Goal: Communication & Community: Answer question/provide support

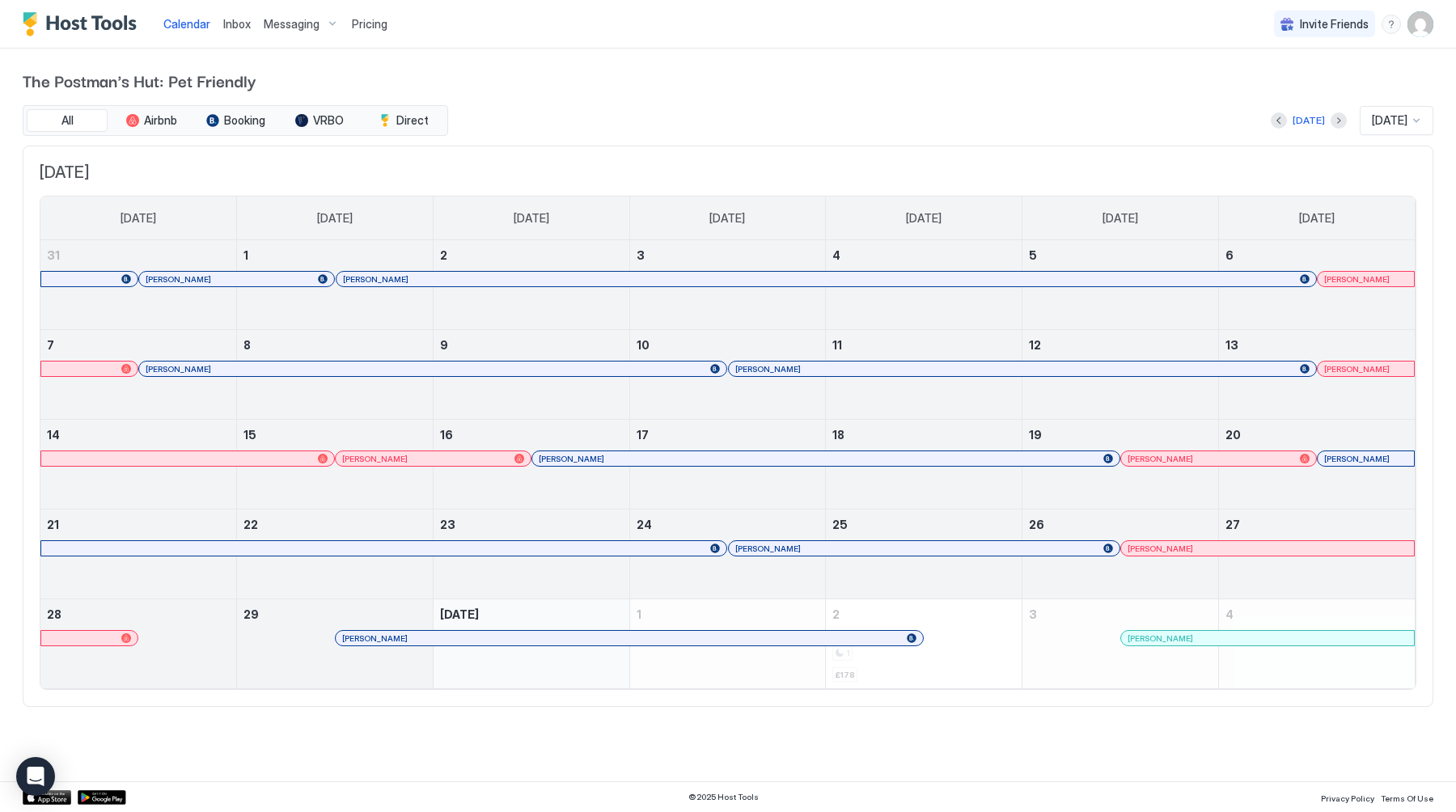
click at [285, 21] on span "Messaging" at bounding box center [291, 24] width 55 height 14
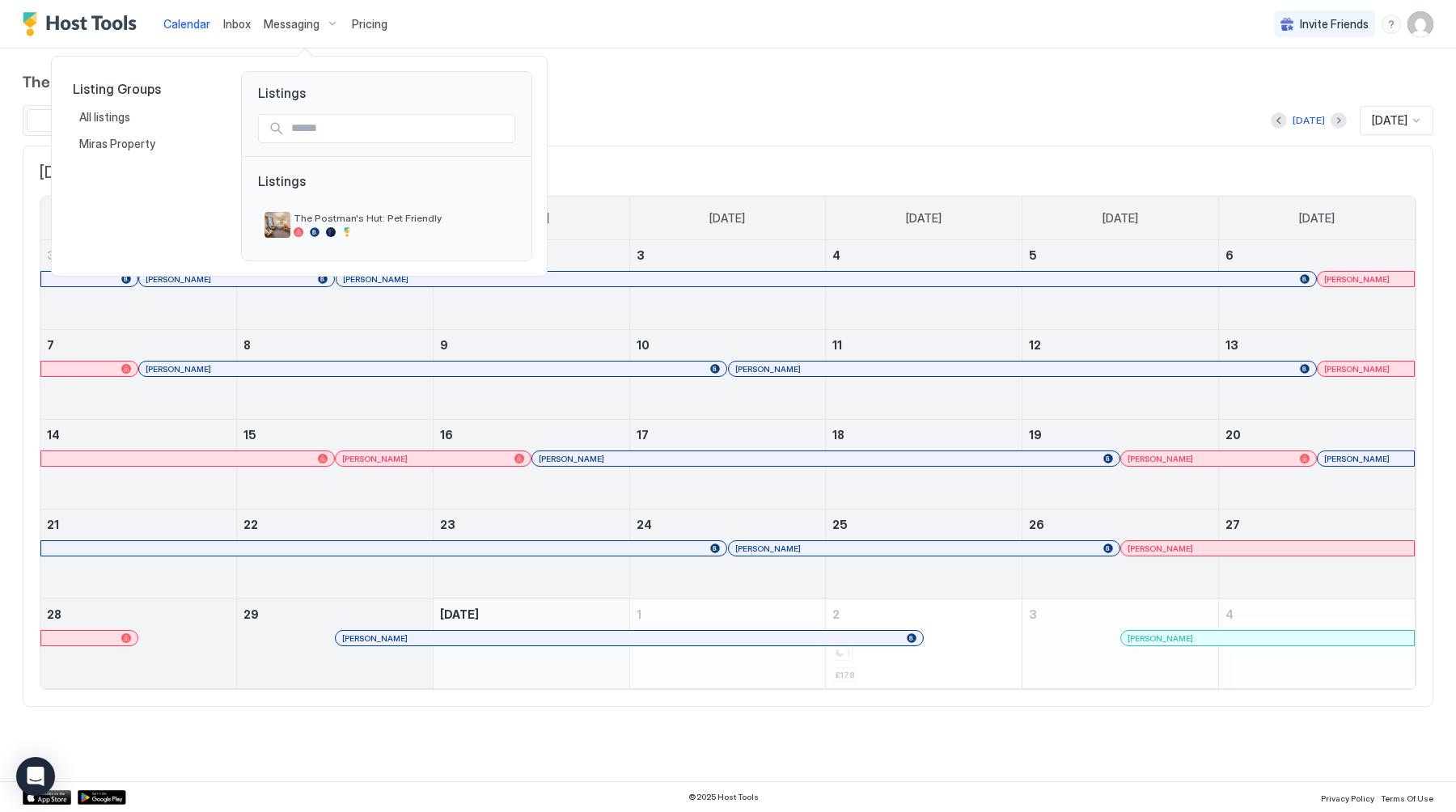
click at [234, 21] on div at bounding box center [728, 406] width 1456 height 812
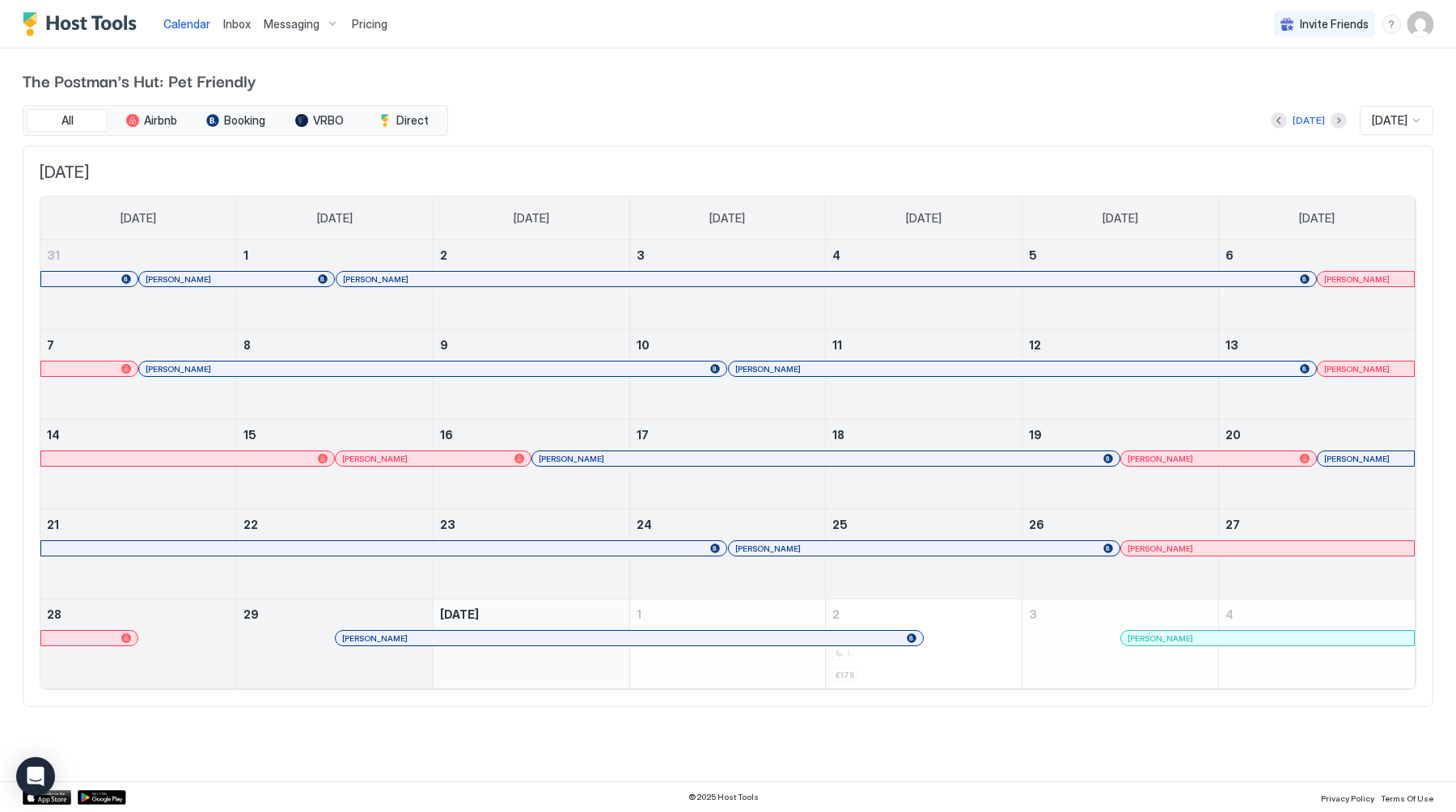
click at [234, 21] on span "Inbox" at bounding box center [237, 23] width 28 height 13
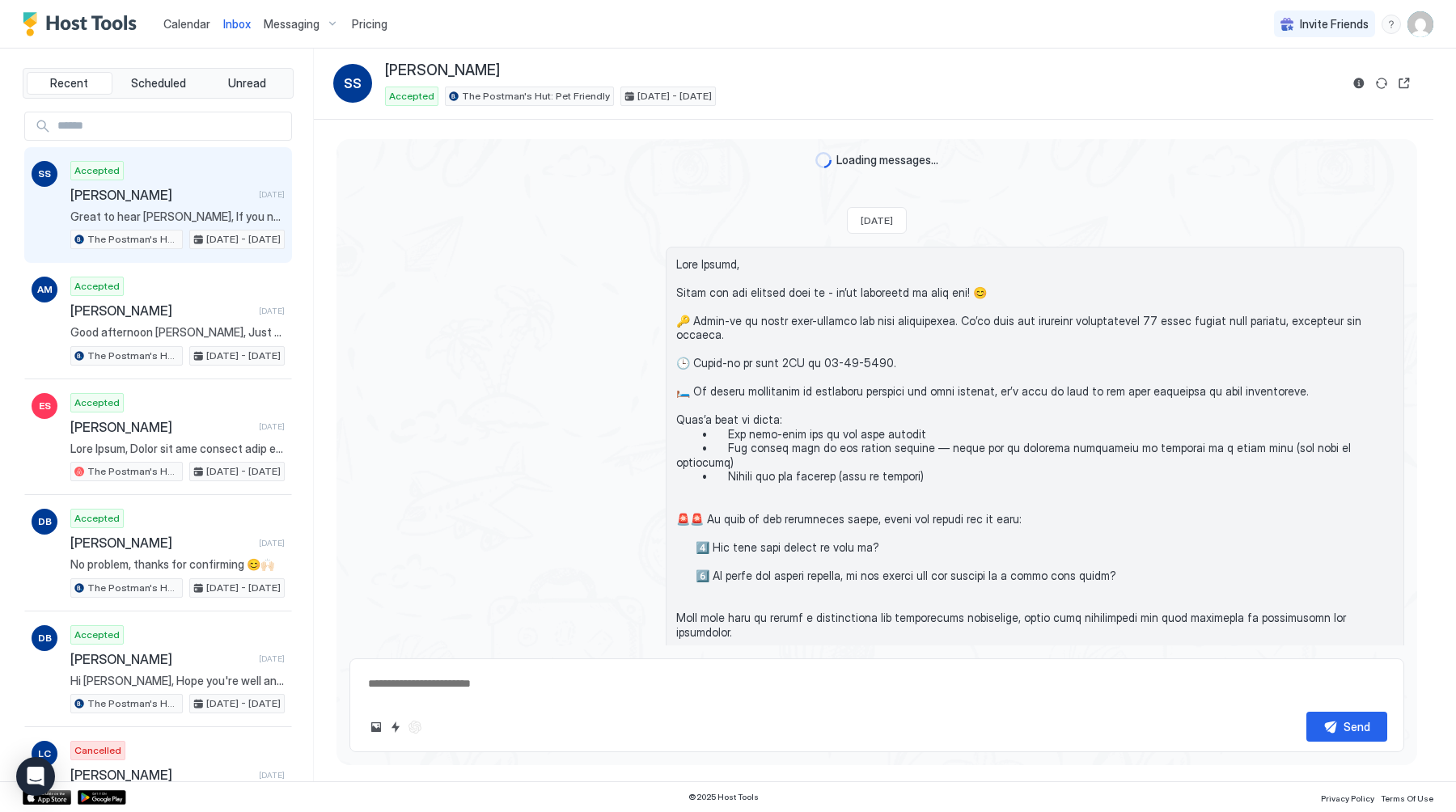
scroll to position [1853, 0]
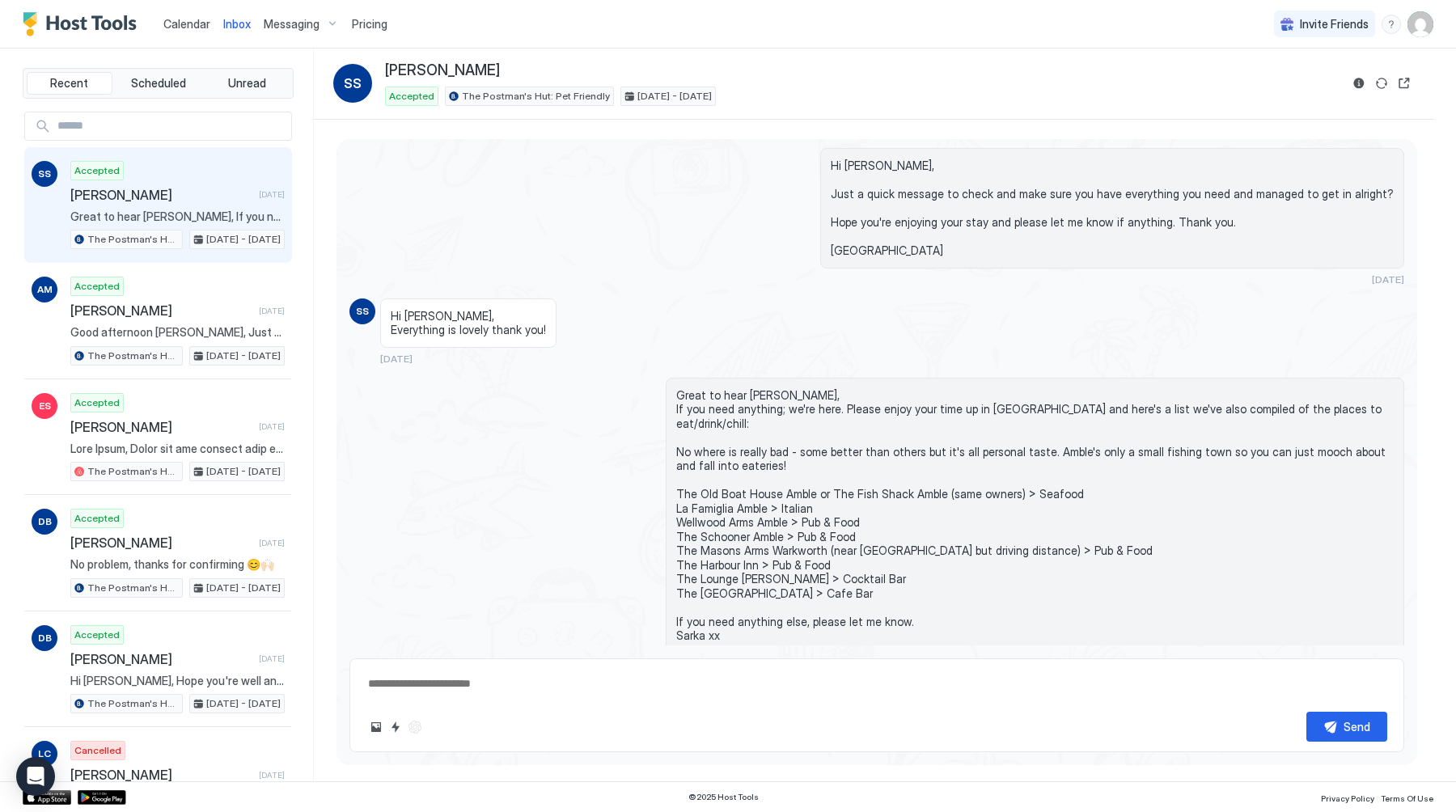
click at [183, 30] on link "Calendar" at bounding box center [187, 23] width 47 height 17
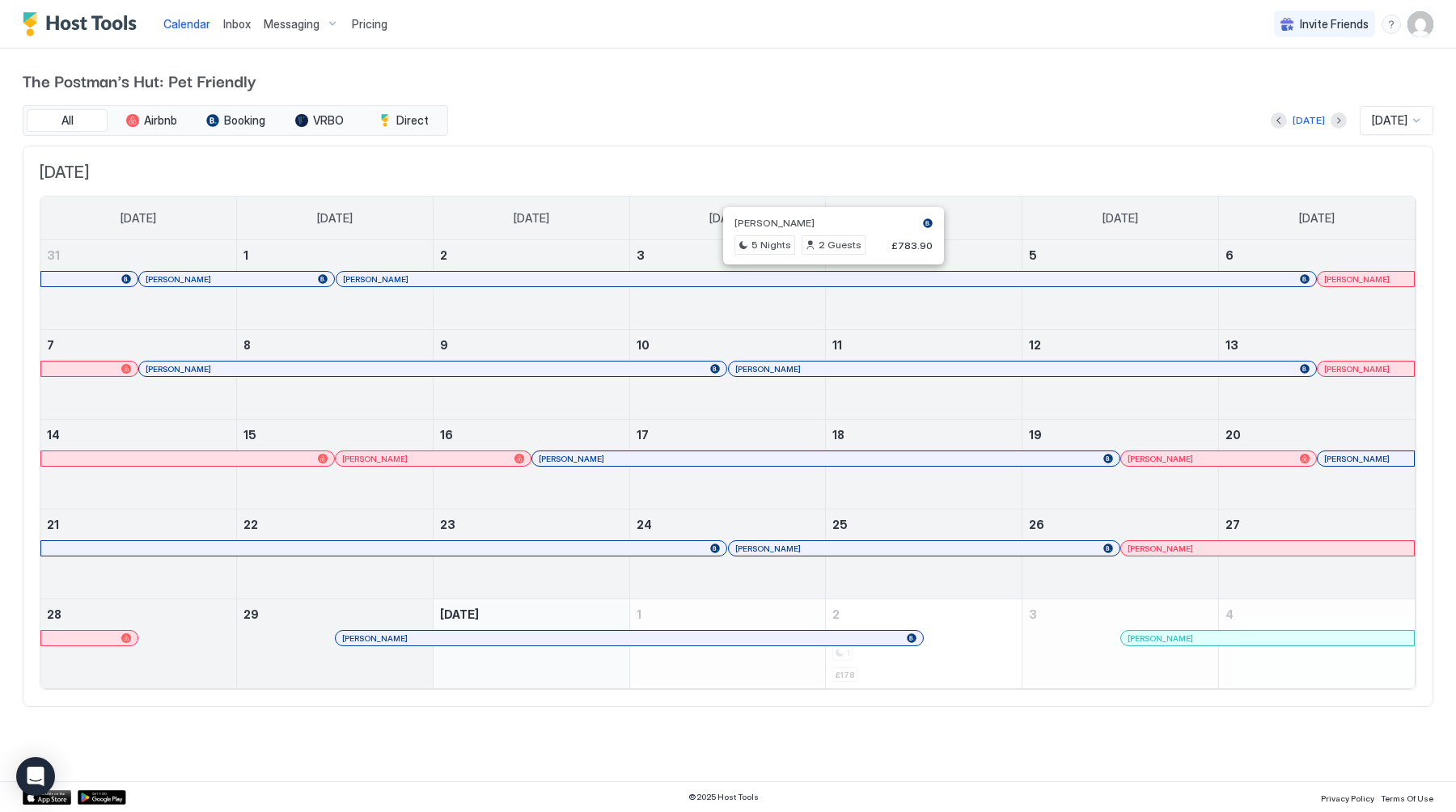
click at [827, 276] on div at bounding box center [827, 279] width 13 height 13
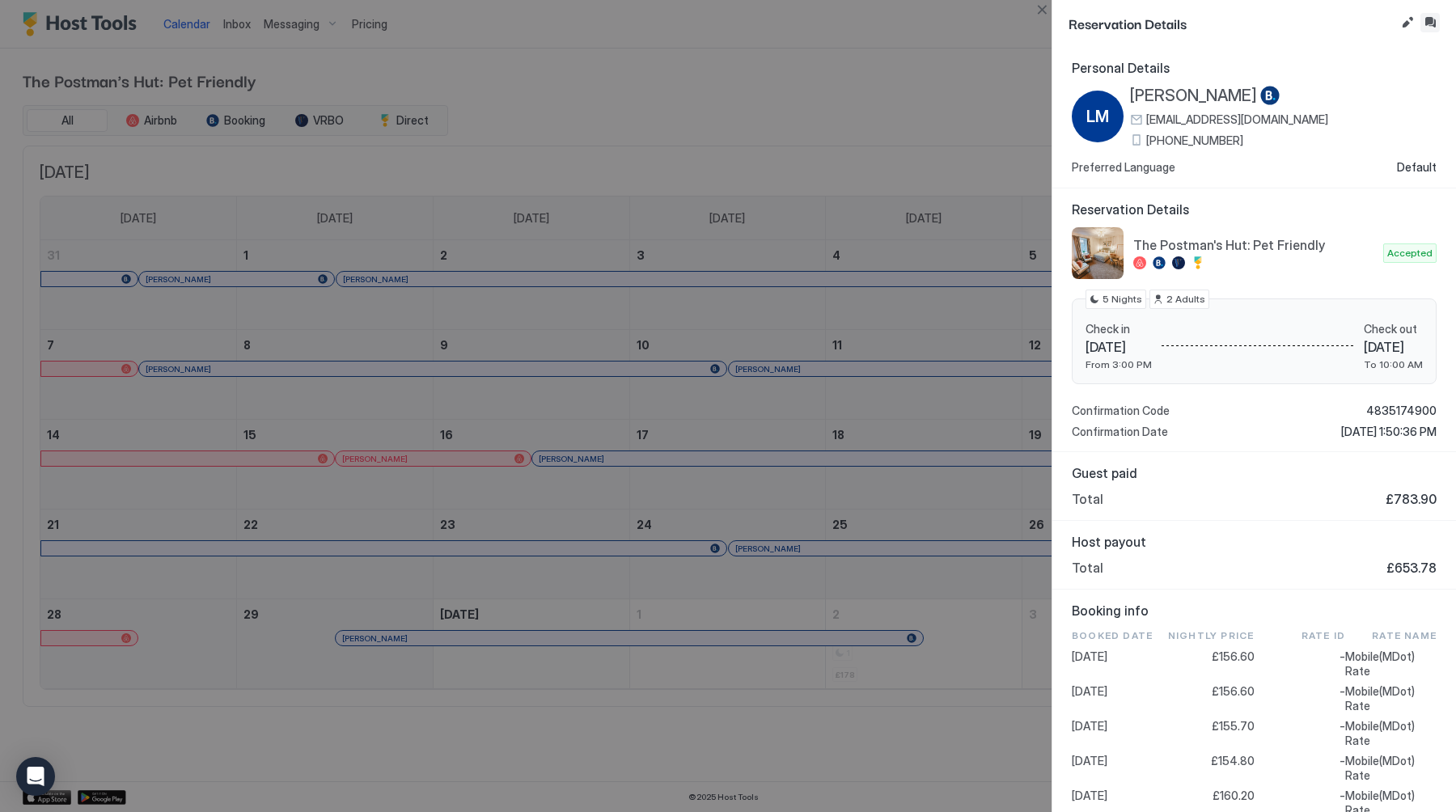
click at [1435, 23] on button "Inbox" at bounding box center [1430, 22] width 20 height 20
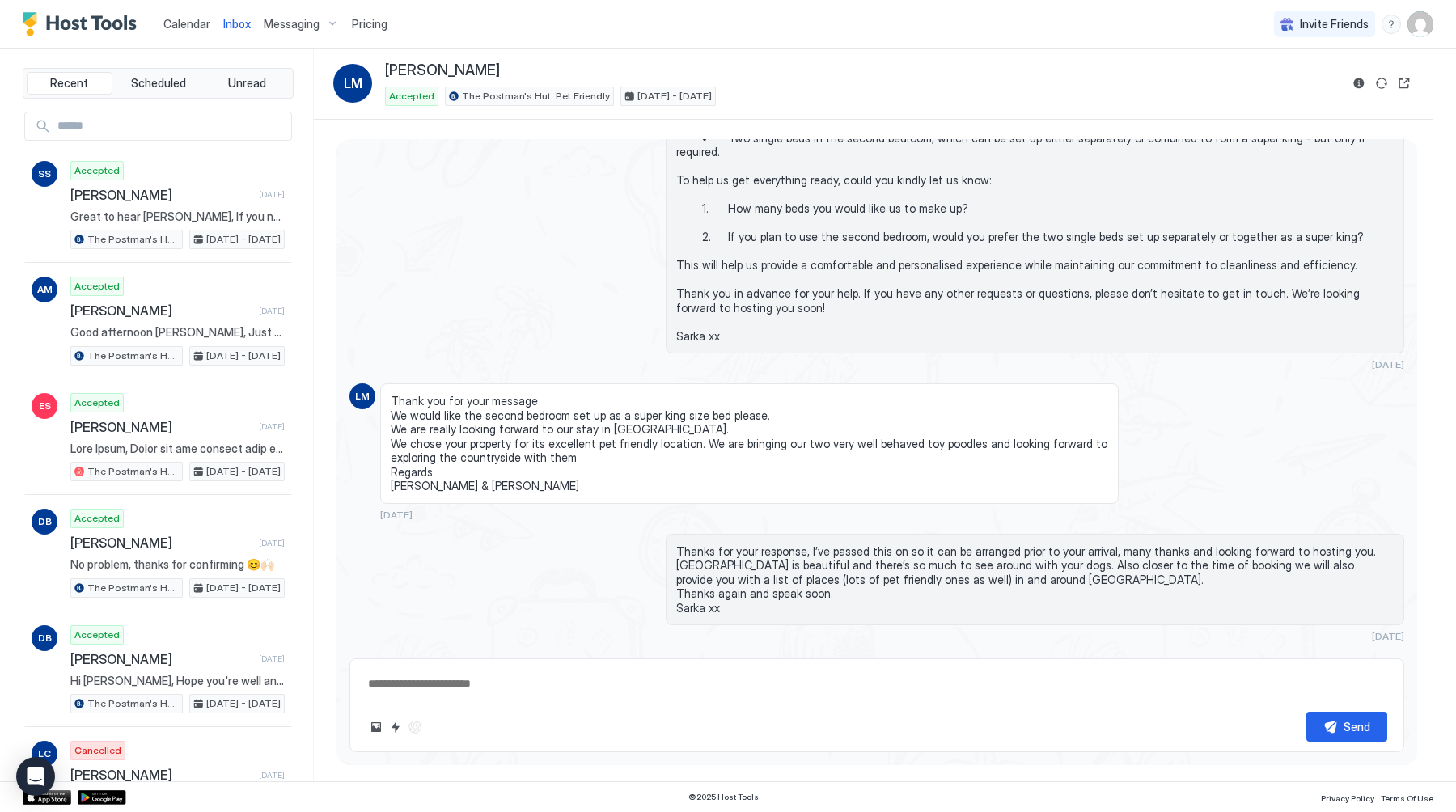
scroll to position [883, 0]
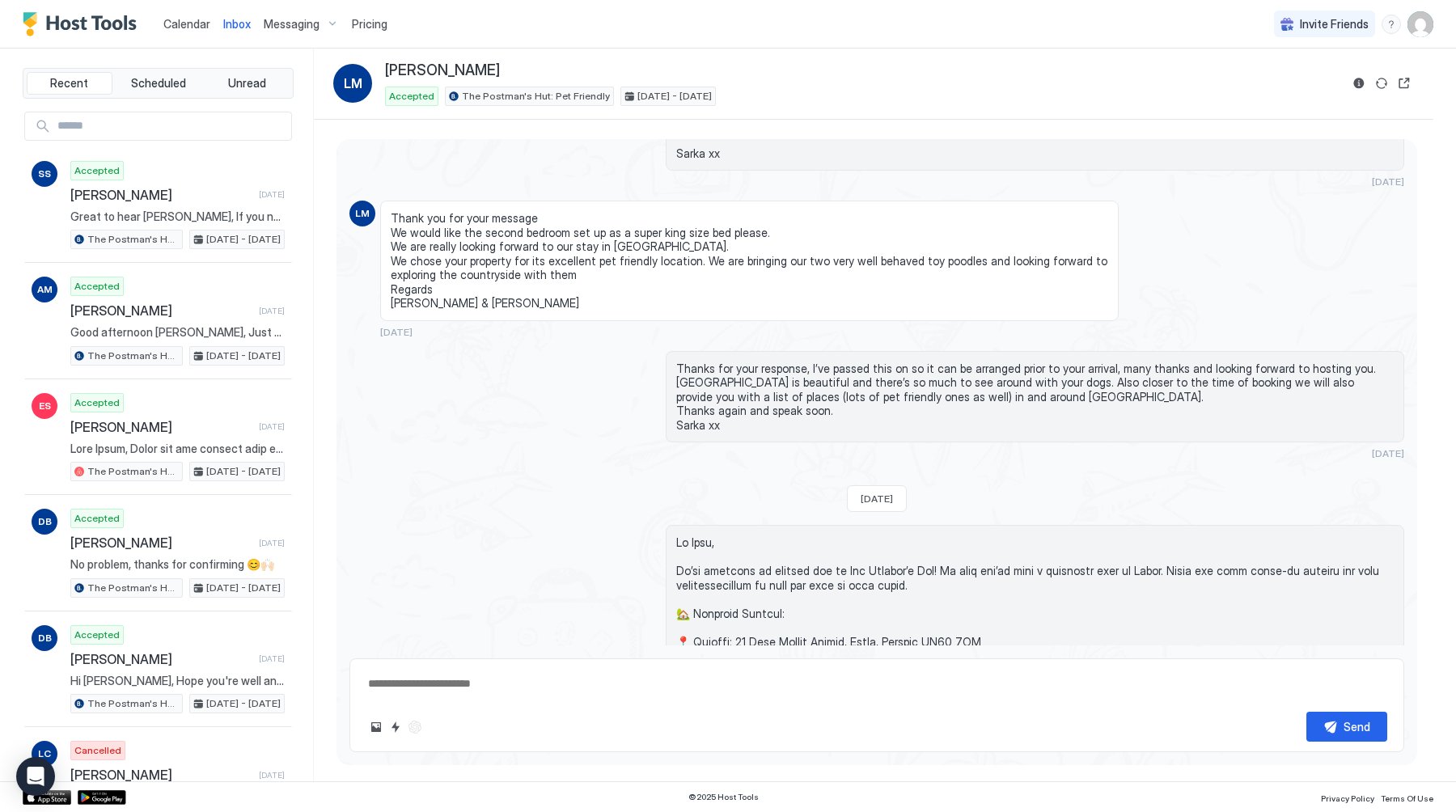
click at [194, 25] on span "Calendar" at bounding box center [187, 23] width 47 height 13
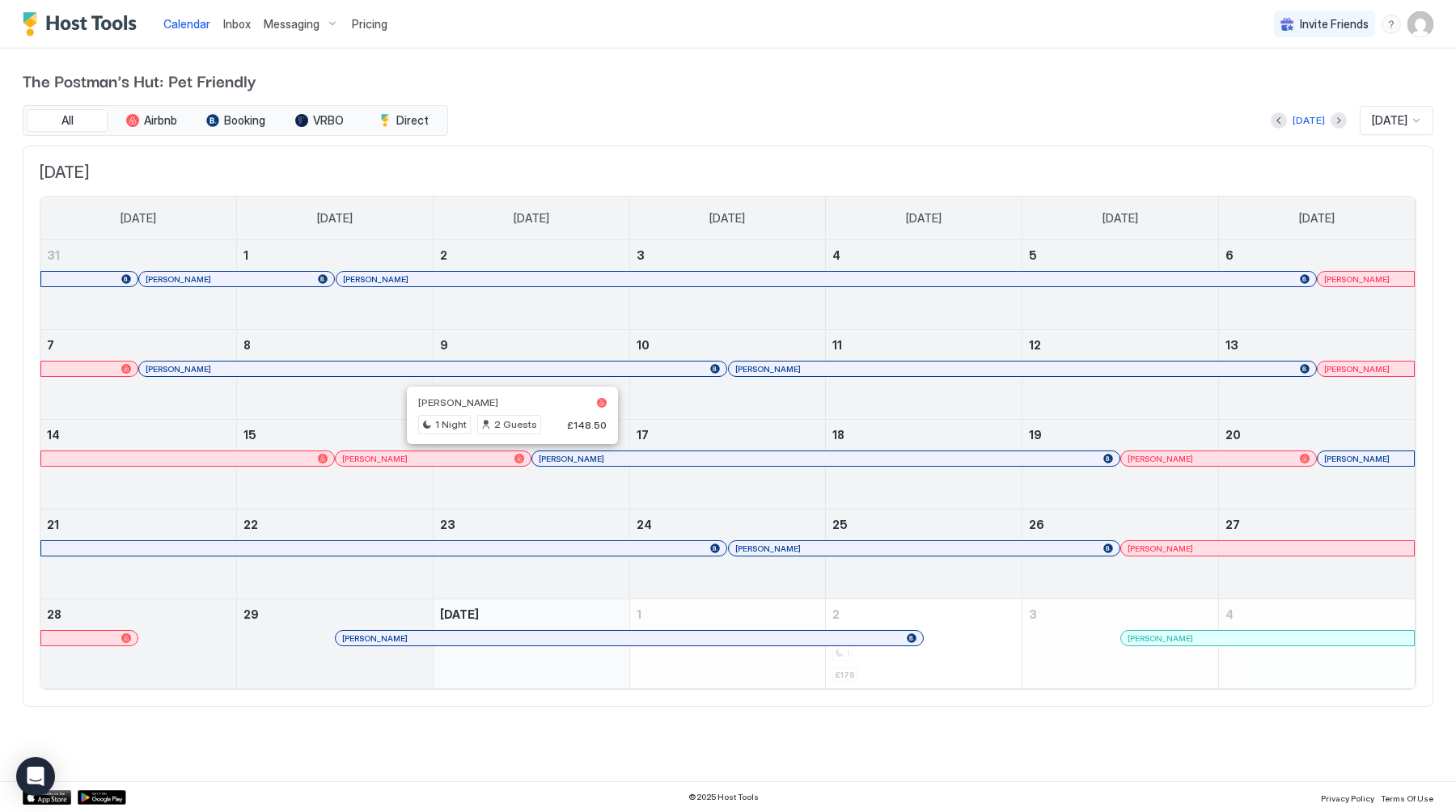
click at [506, 458] on div at bounding box center [506, 458] width 13 height 13
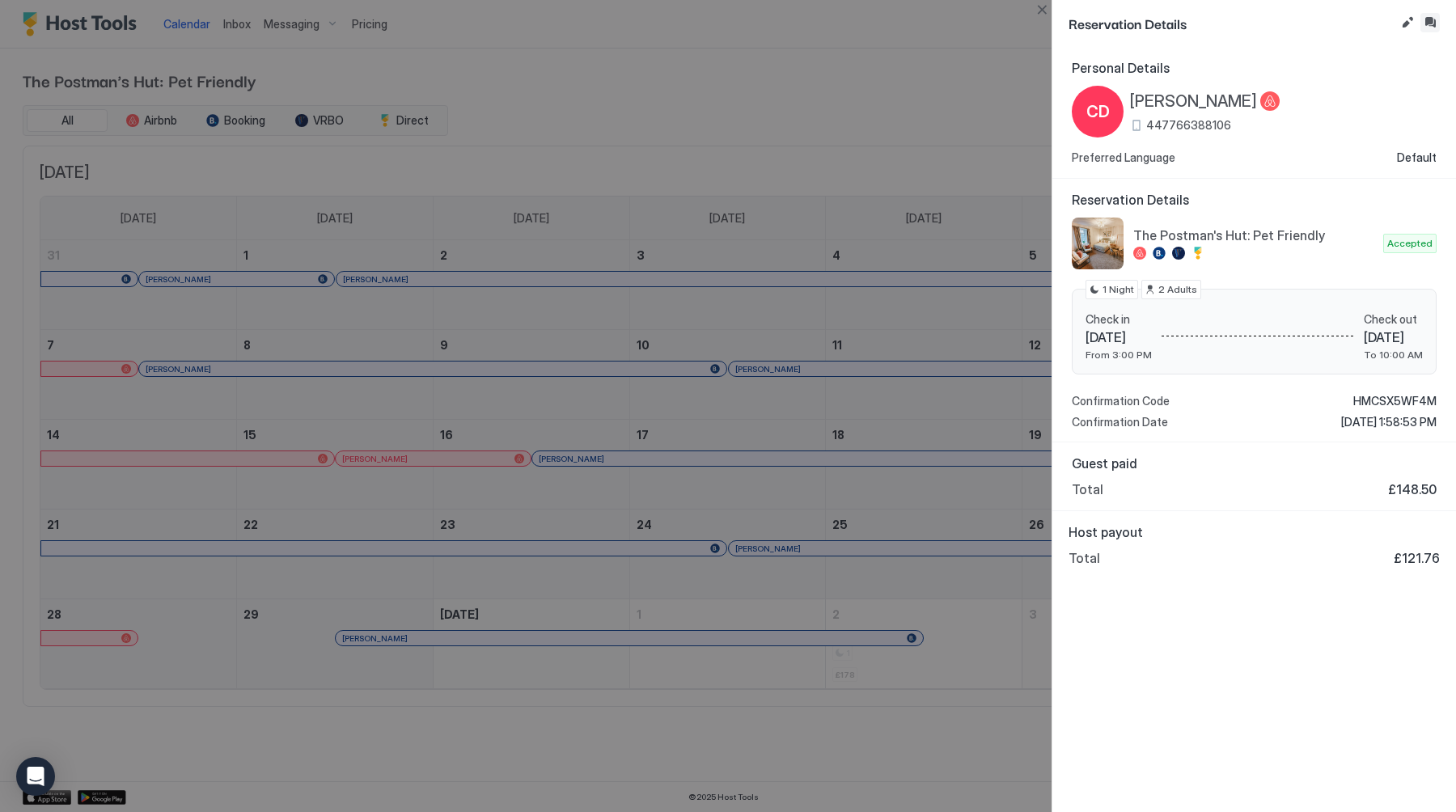
click at [1434, 21] on button "Inbox" at bounding box center [1430, 22] width 20 height 20
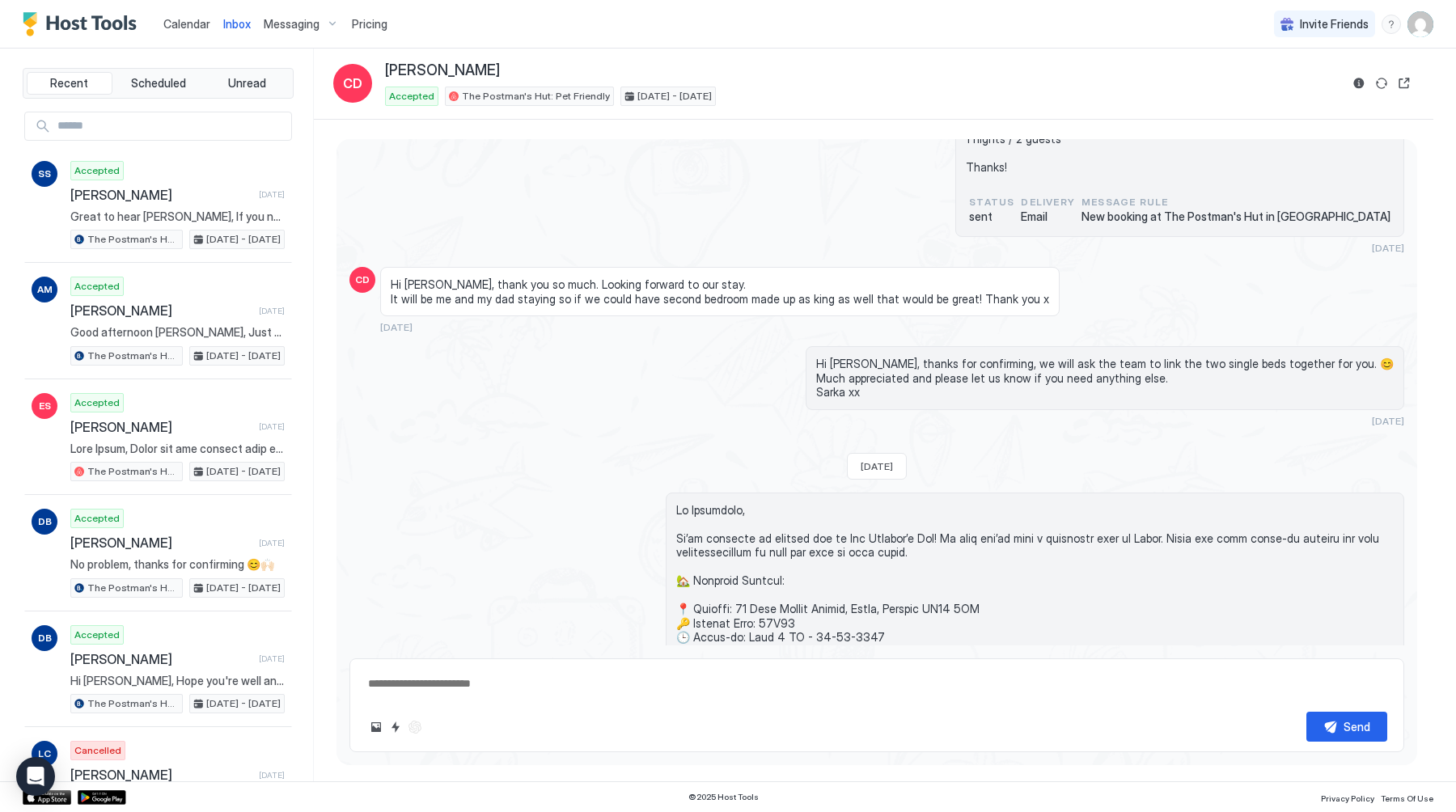
scroll to position [603, 0]
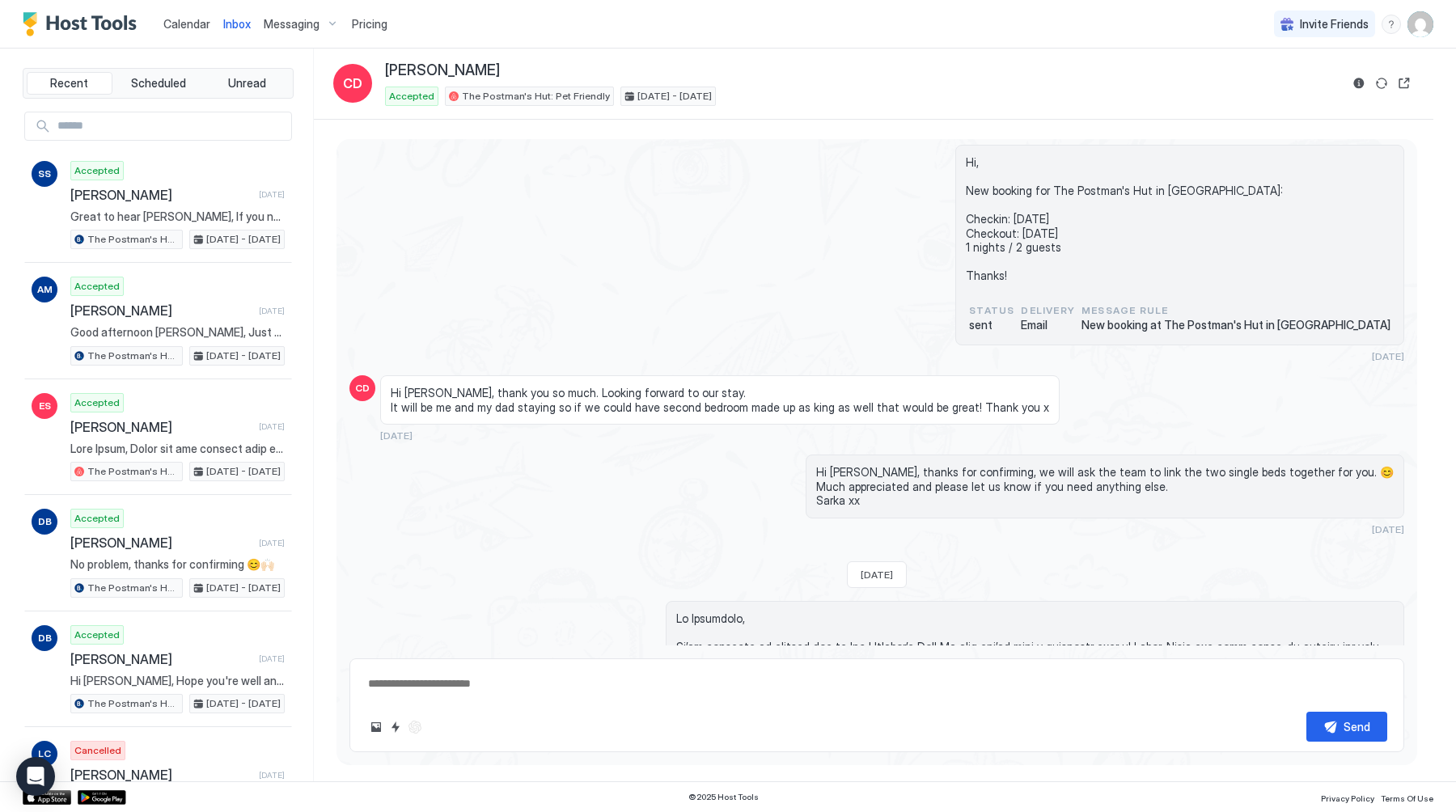
click at [180, 15] on link "Calendar" at bounding box center [187, 23] width 47 height 17
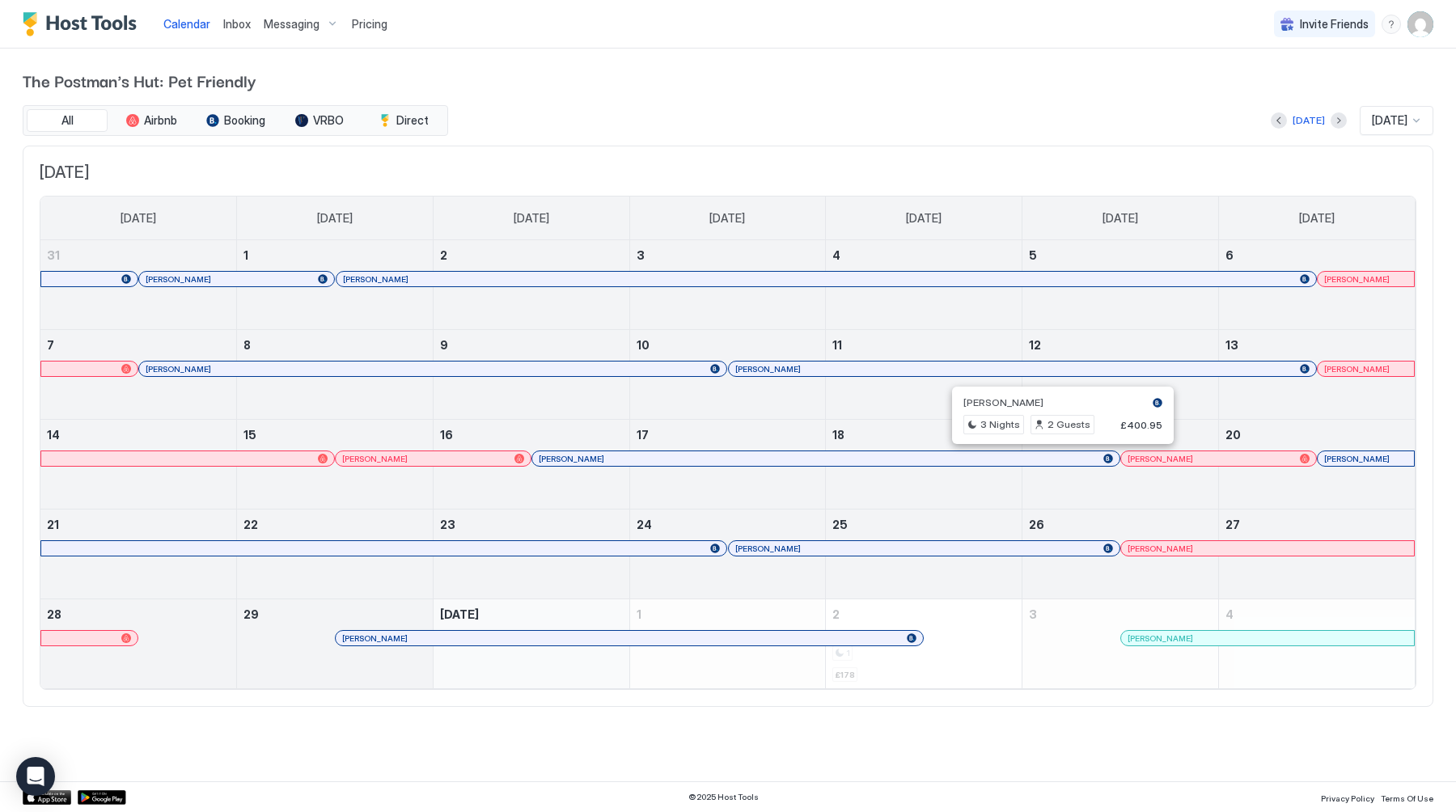
click at [1076, 458] on div at bounding box center [1076, 458] width 13 height 13
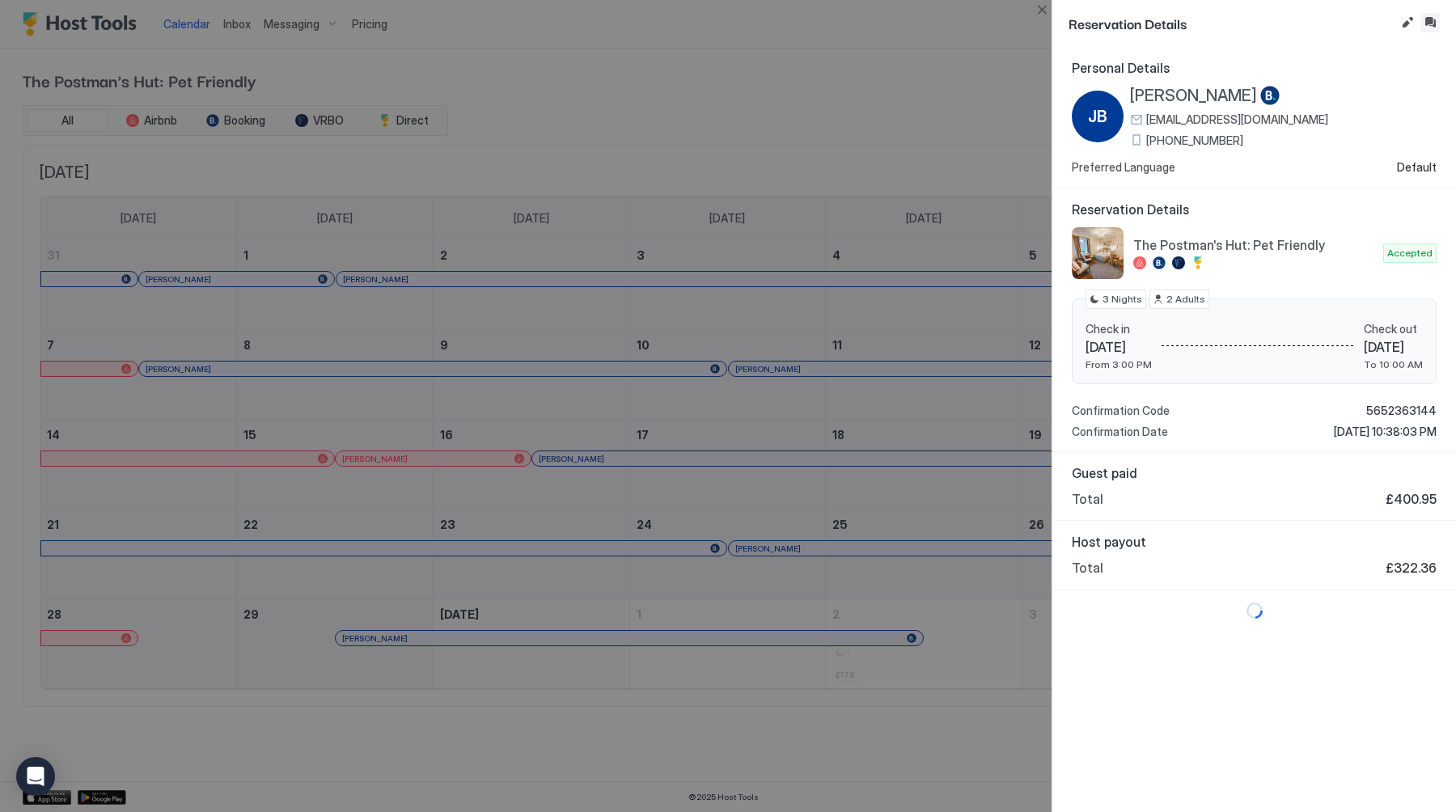
click at [1430, 21] on button "Inbox" at bounding box center [1430, 22] width 20 height 20
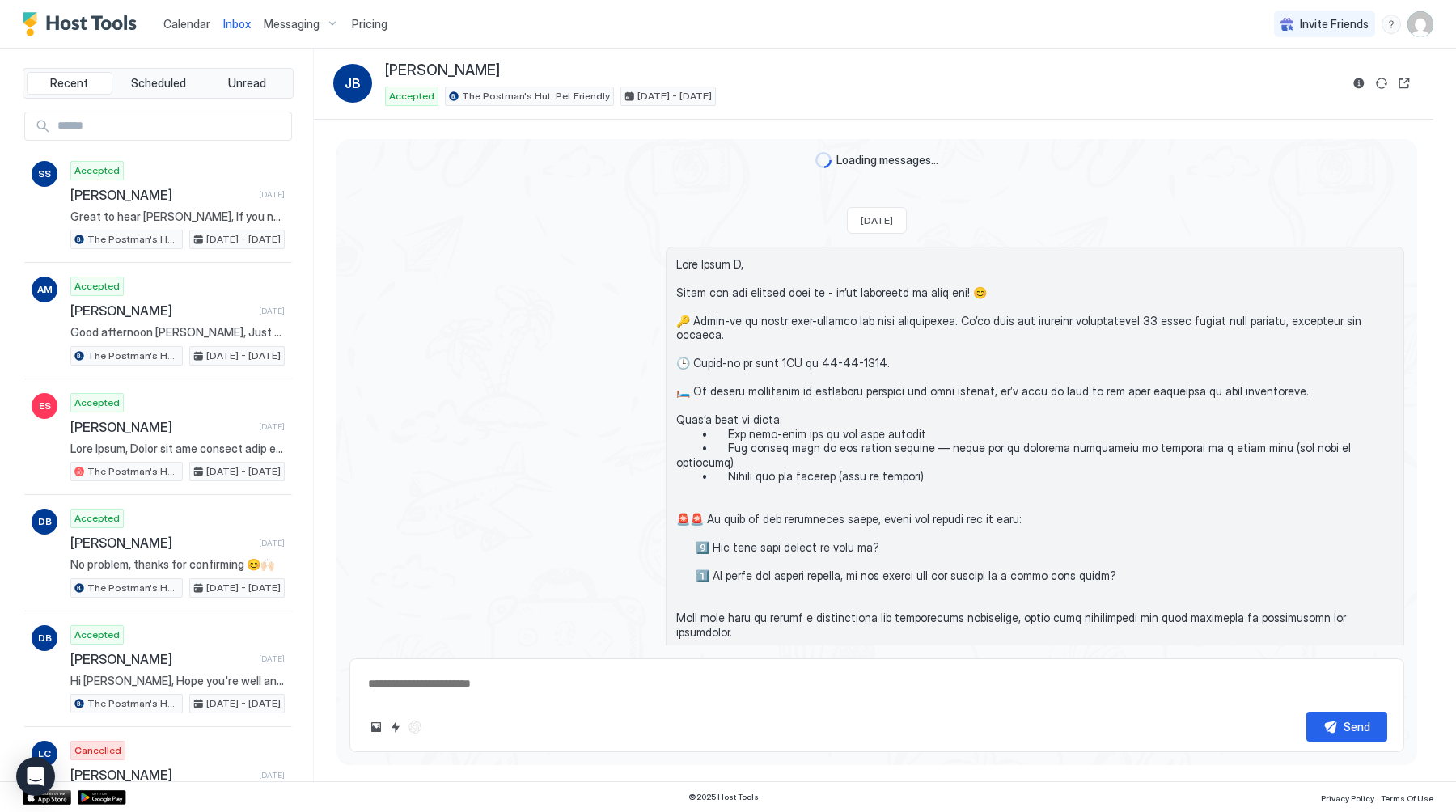
type textarea "*"
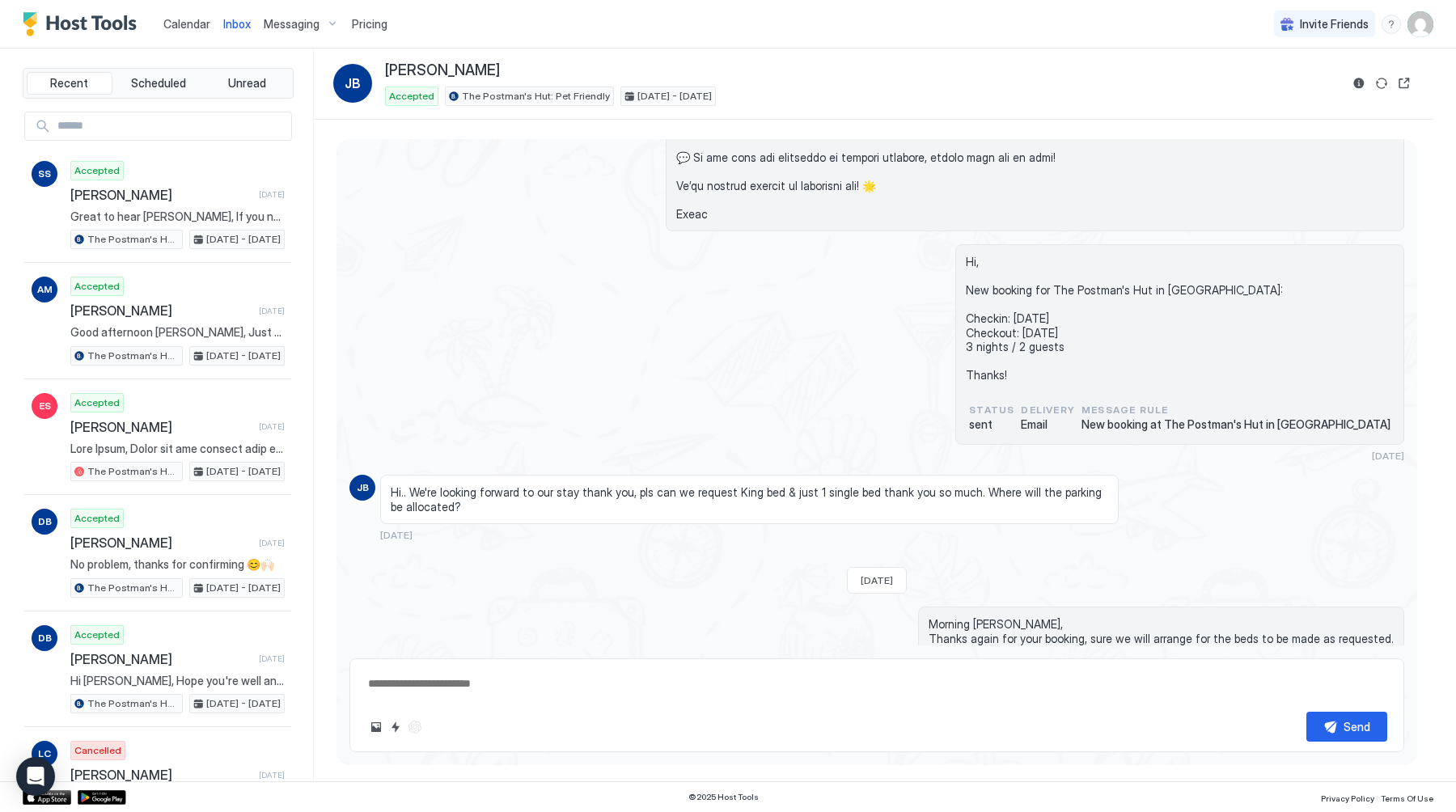
scroll to position [451, 0]
click at [199, 23] on span "Calendar" at bounding box center [187, 23] width 47 height 13
